Goal: Information Seeking & Learning: Find specific fact

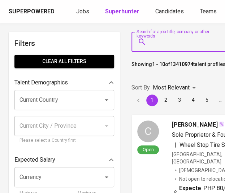
click at [196, 43] on input "Search for a job title, company or other keywords" at bounding box center [185, 42] width 72 height 14
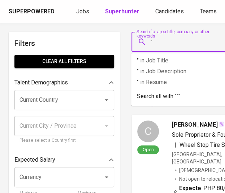
paste input "PT Summit Travel Goods Jepara"
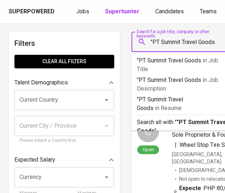
type input ""PT Summit Travel Goods""
click at [160, 44] on input "Search for a job title, company or other keywords" at bounding box center [185, 42] width 72 height 14
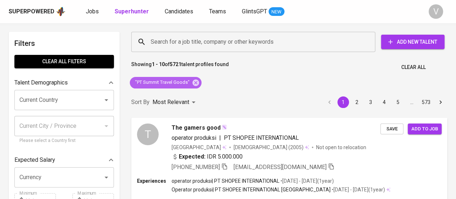
click at [167, 82] on span ""PT Summit Travel Goods"" at bounding box center [162, 82] width 64 height 7
click at [171, 42] on input "Search for a job title, company or other keywords" at bounding box center [255, 42] width 212 height 14
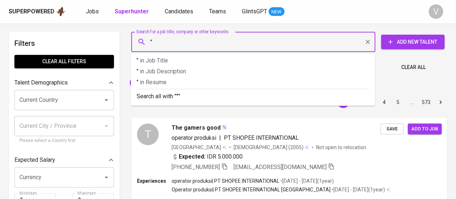
paste input "PT Summit Travel Goods Jepara"
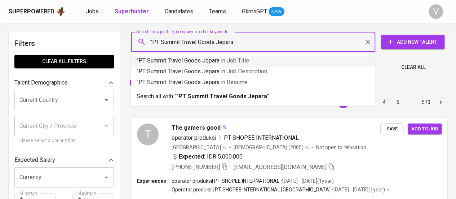
click at [160, 40] on input ""PT Summit Travel Goods Jepara" at bounding box center [255, 42] width 212 height 14
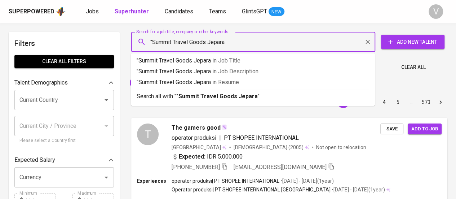
click at [224, 43] on input ""Summit Travel Goods Jepara" at bounding box center [255, 42] width 212 height 14
type input ""Summit Travel Goods""
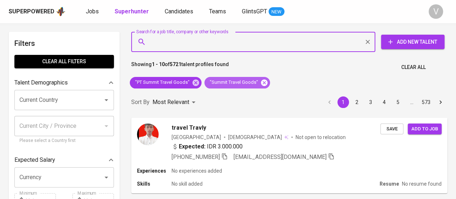
click at [224, 85] on icon at bounding box center [264, 82] width 6 height 6
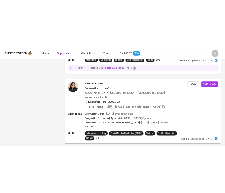
scroll to position [1845, 0]
